Goal: Task Accomplishment & Management: Manage account settings

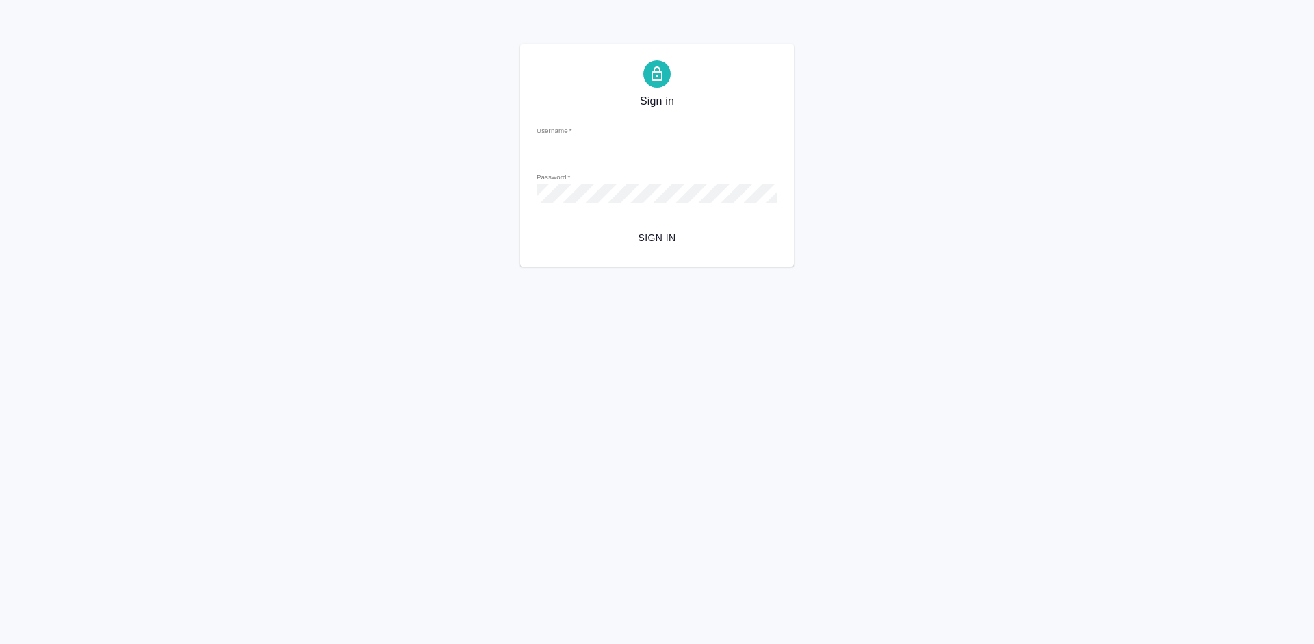
type input "m.tretyakova@awatera.com"
click at [674, 235] on span "Sign in" at bounding box center [657, 237] width 219 height 17
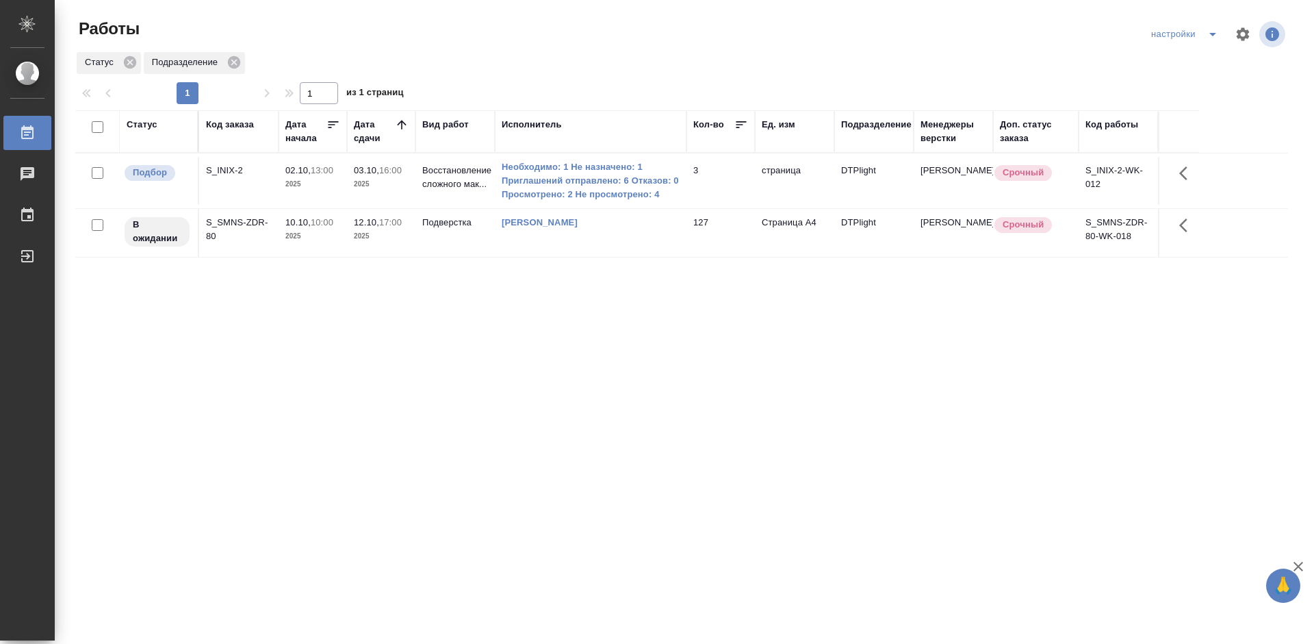
click at [681, 330] on div "Статус Код заказа Дата начала Дата сдачи Вид работ Исполнитель Кол-во Ед. изм П…" at bounding box center [681, 356] width 1213 height 493
click at [463, 178] on p "Восстановление сложного мак..." at bounding box center [455, 177] width 66 height 27
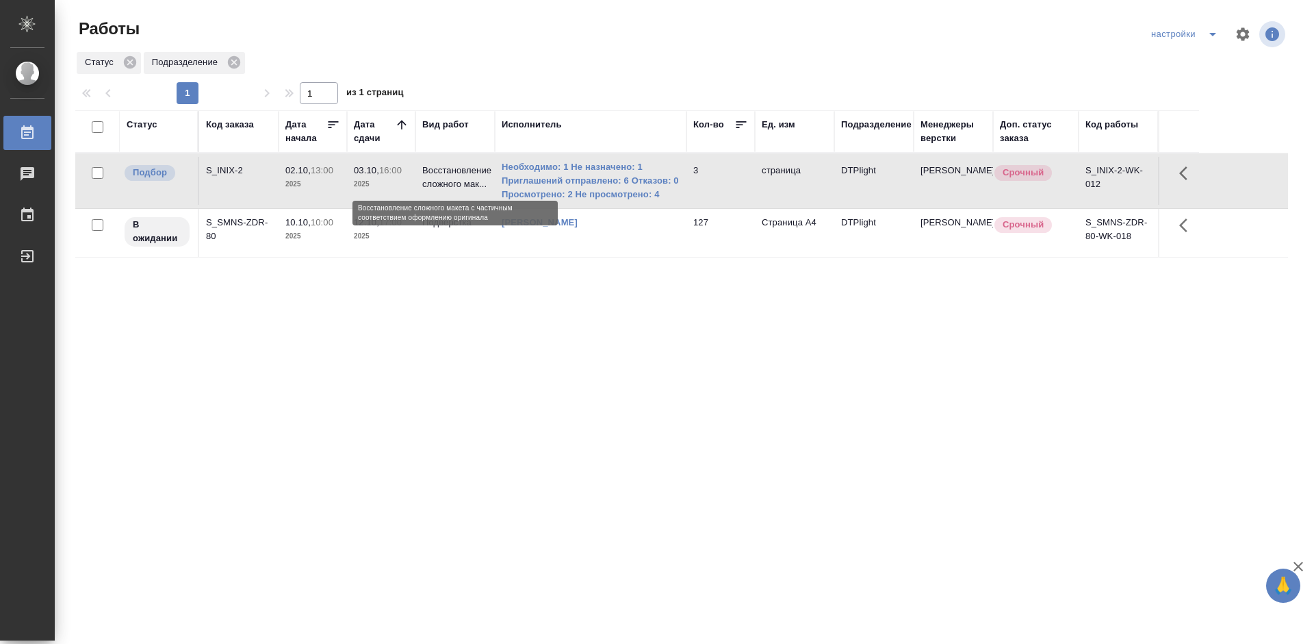
click at [463, 178] on p "Восстановление сложного мак..." at bounding box center [455, 177] width 66 height 27
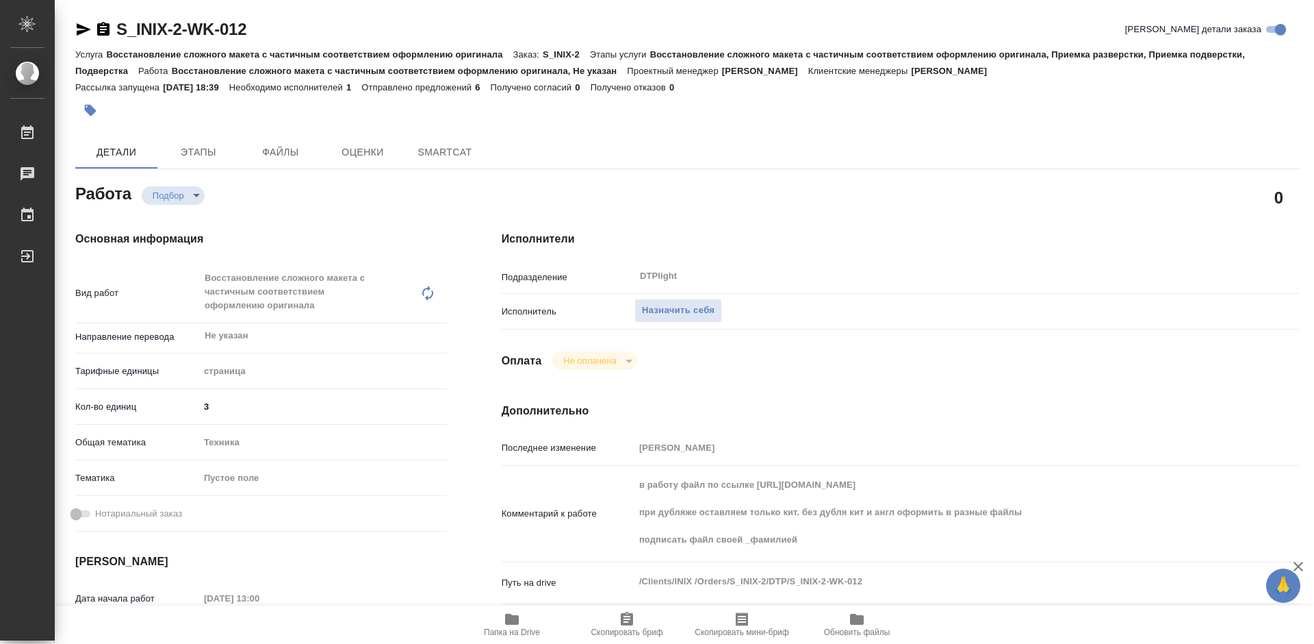
type textarea "x"
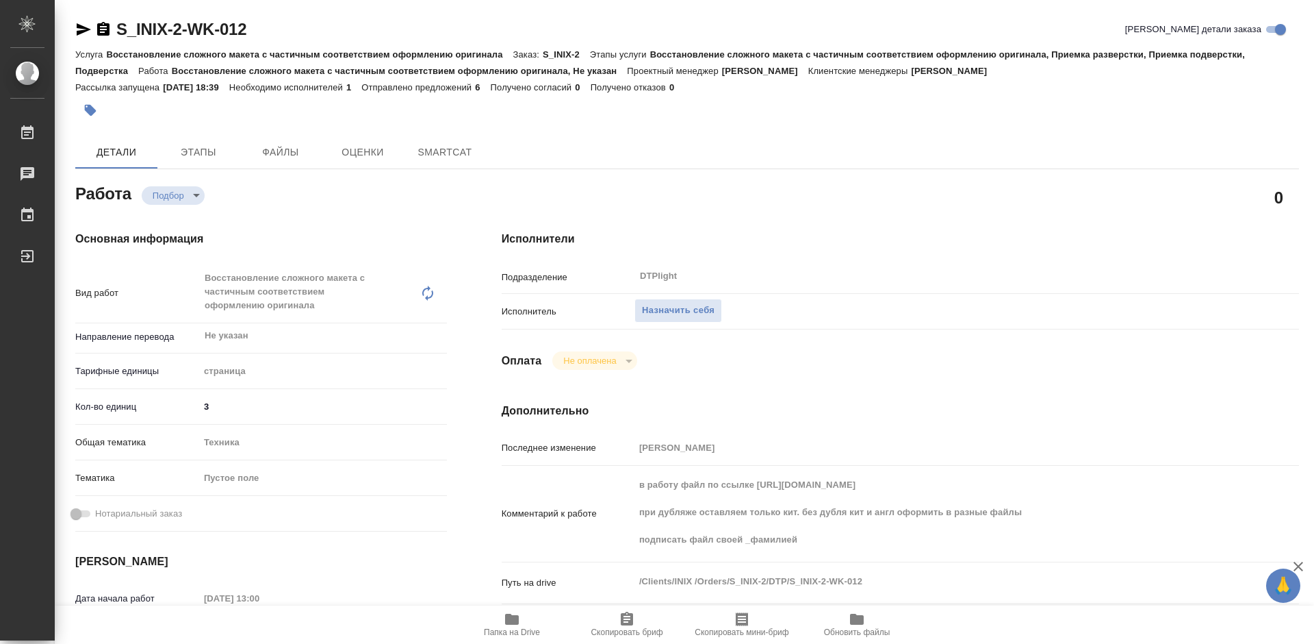
type textarea "x"
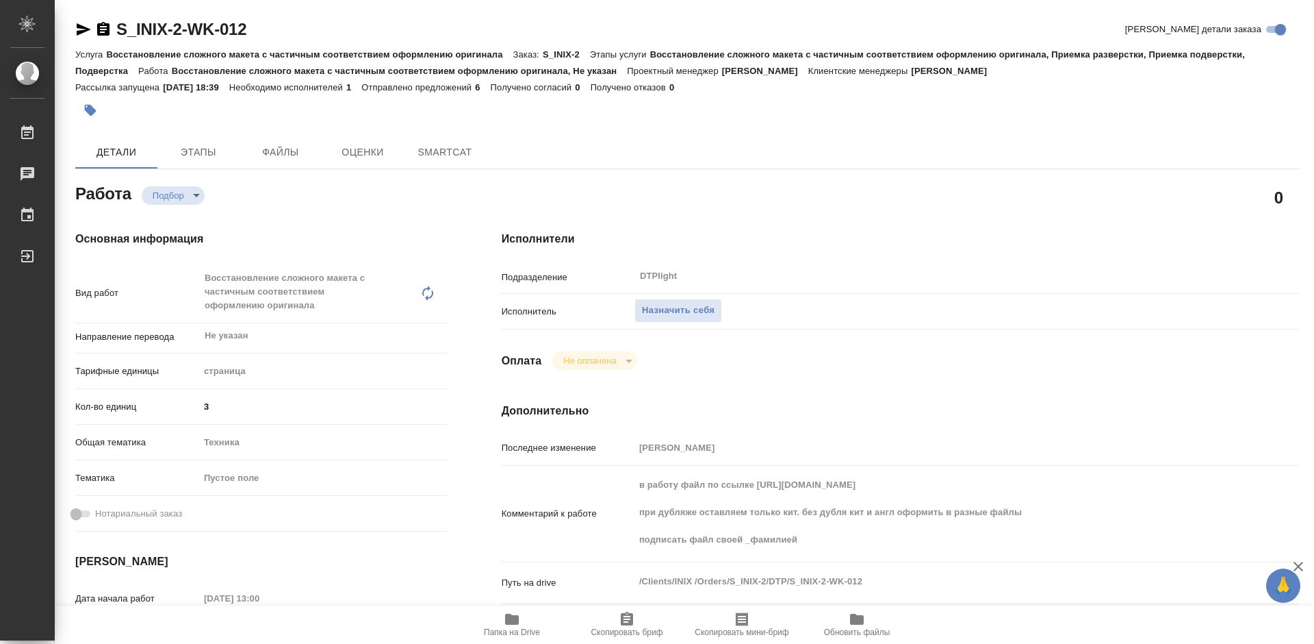
type textarea "x"
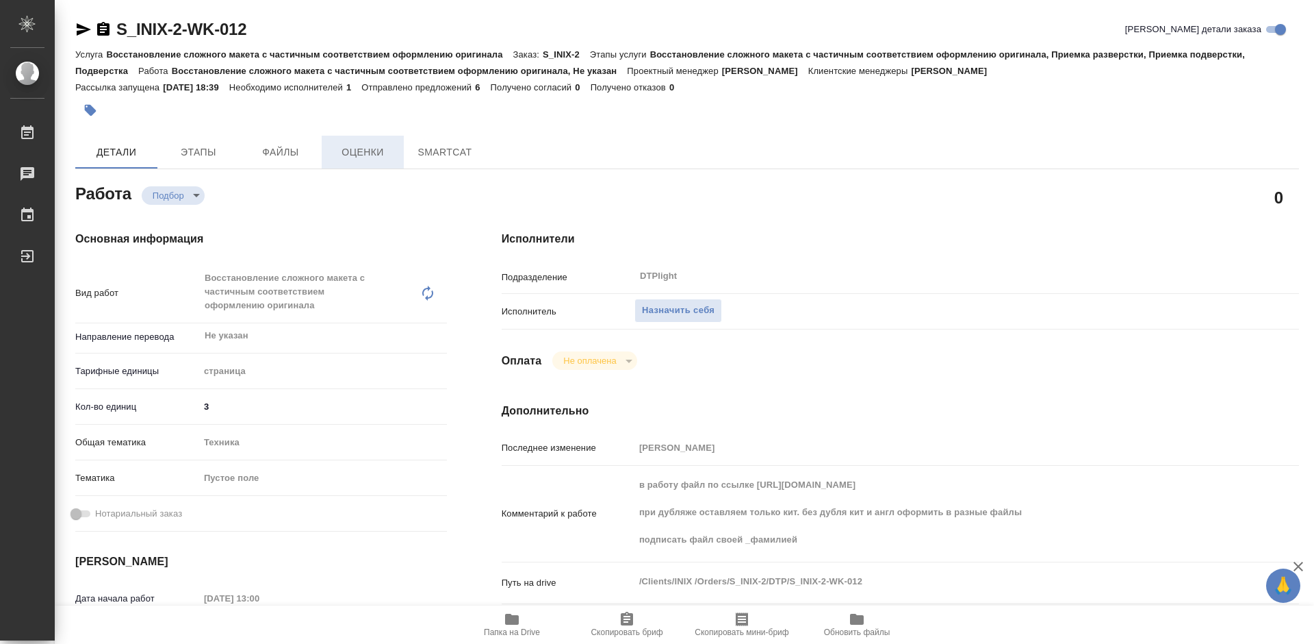
type textarea "x"
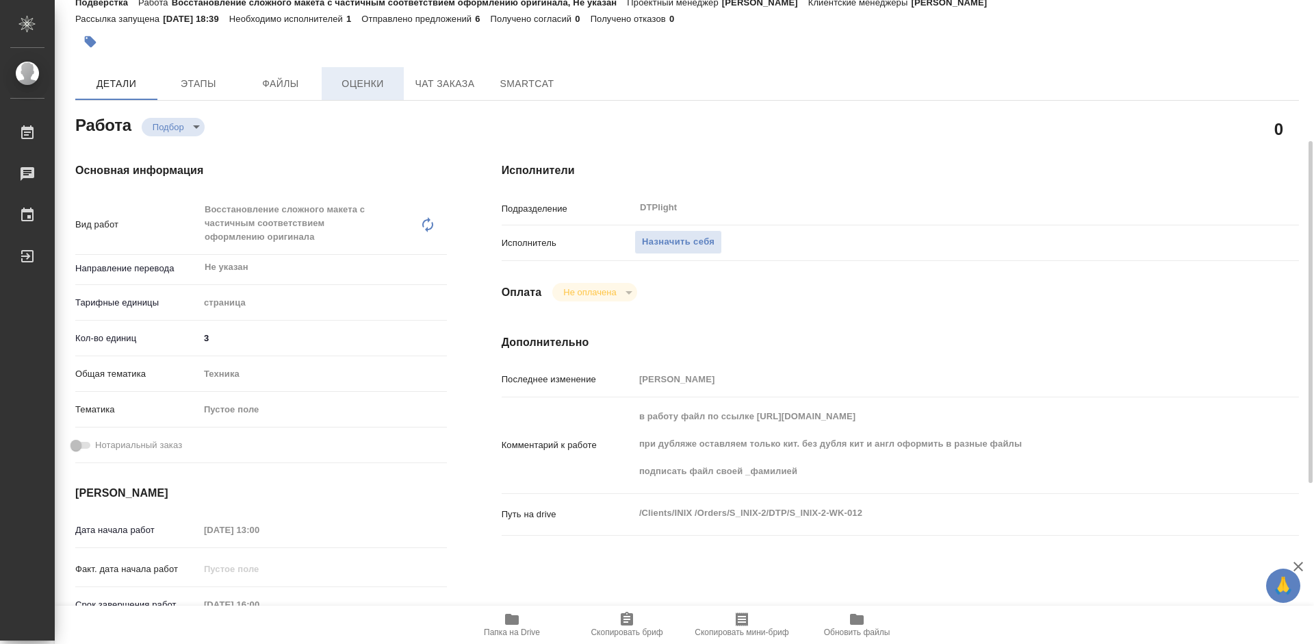
scroll to position [137, 0]
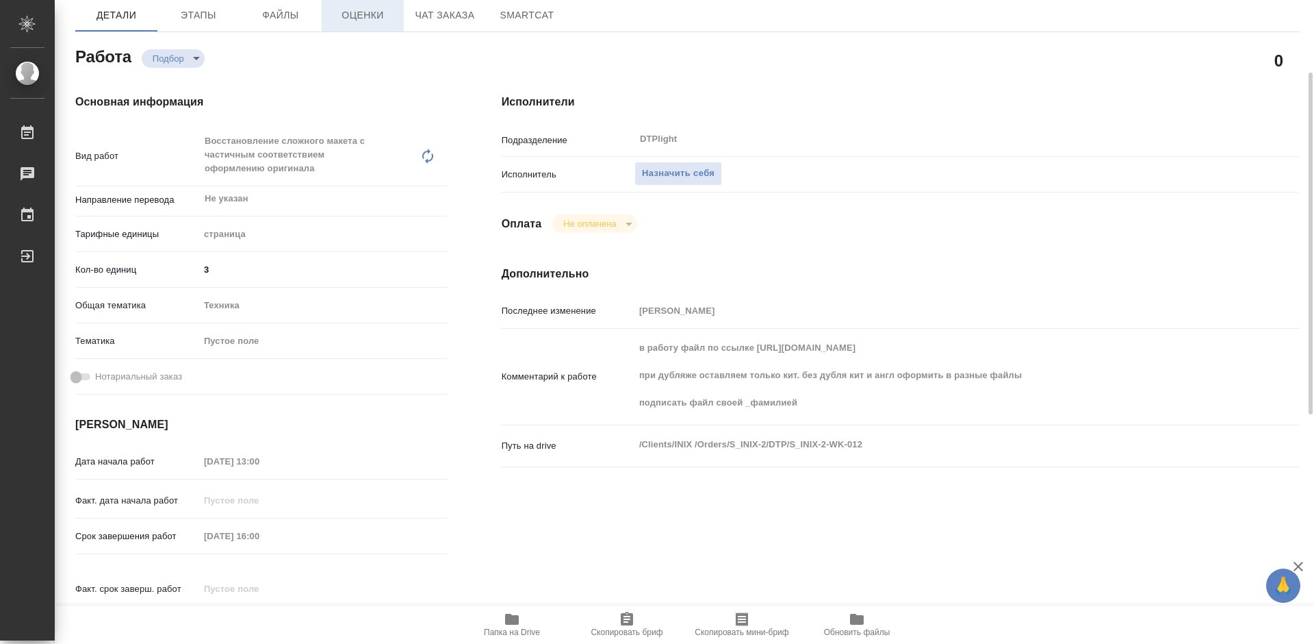
type textarea "x"
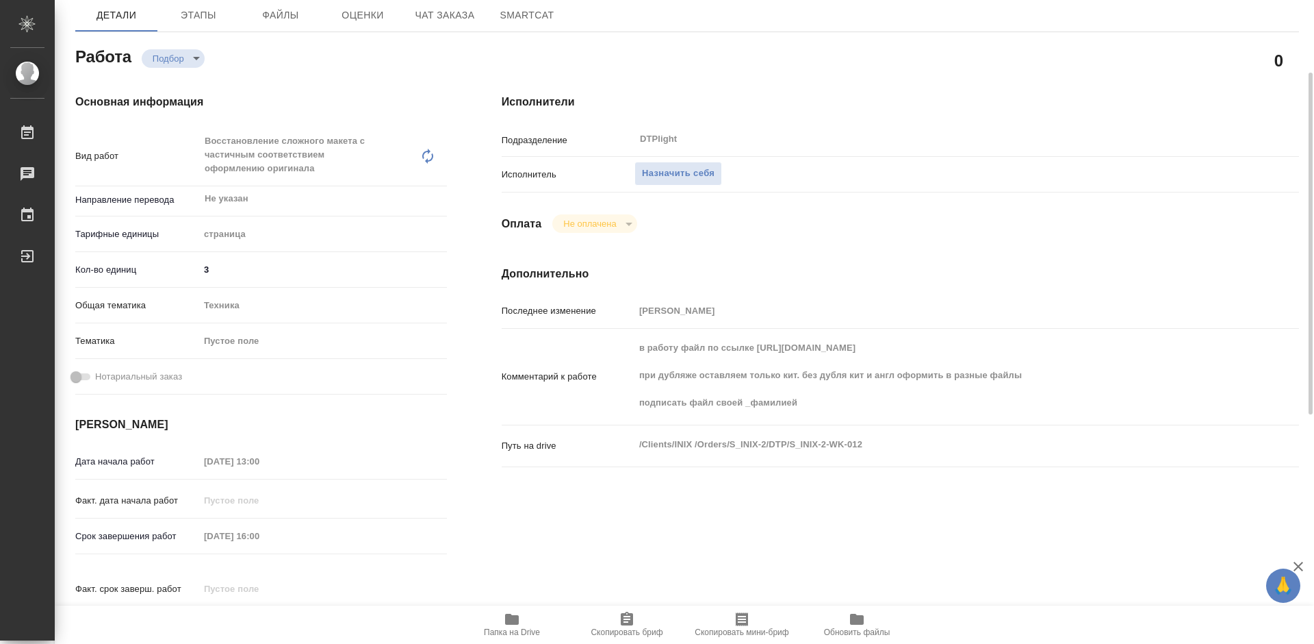
type textarea "x"
